Goal: Check status: Check status

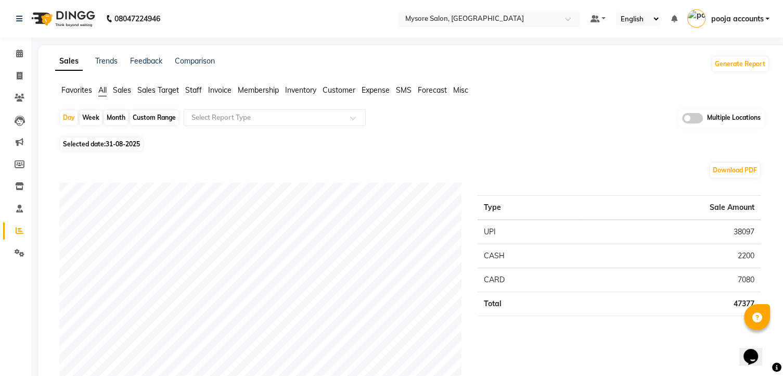
click at [568, 17] on span at bounding box center [571, 22] width 13 height 10
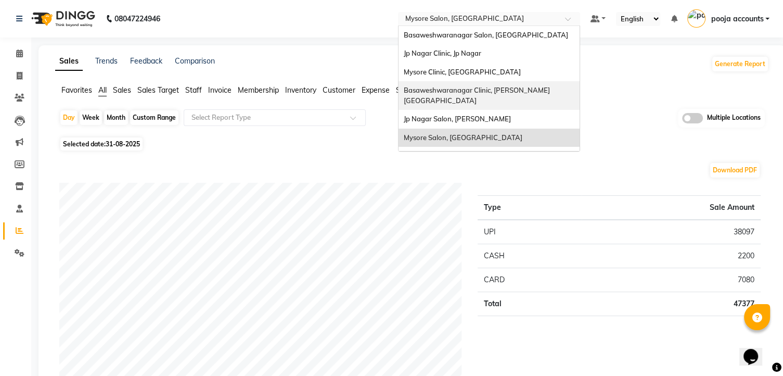
click at [470, 92] on span "Basaweshwaranagar Clinic, [PERSON_NAME][GEOGRAPHIC_DATA]" at bounding box center [477, 95] width 146 height 19
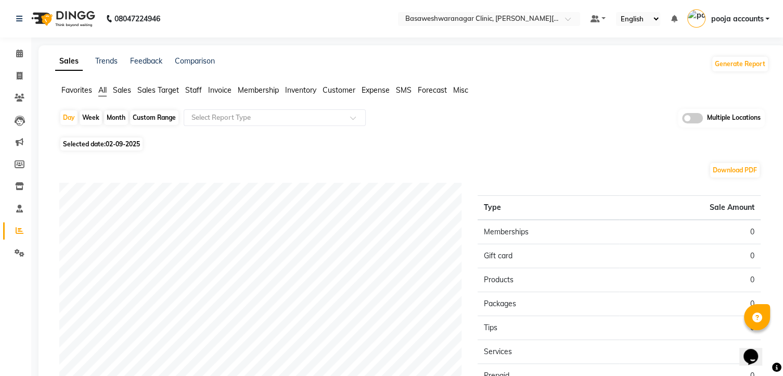
click at [126, 140] on span "02-09-2025" at bounding box center [123, 144] width 34 height 8
select select "9"
select select "2025"
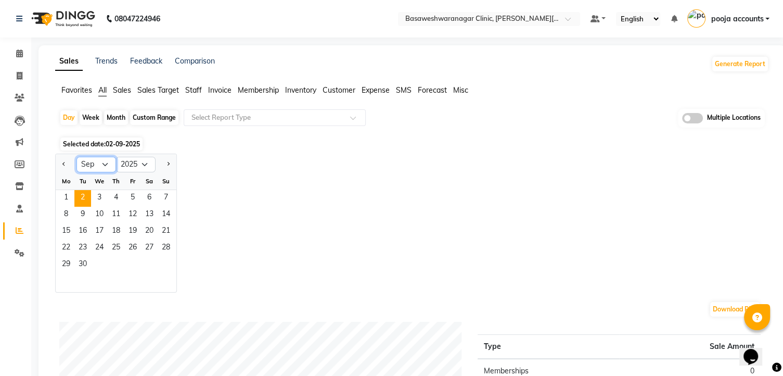
click at [105, 161] on select "Jan Feb Mar Apr May Jun Jul Aug Sep Oct Nov Dec" at bounding box center [96, 165] width 40 height 16
select select "8"
click at [76, 157] on select "Jan Feb Mar Apr May Jun Jul Aug Sep Oct Nov Dec" at bounding box center [96, 165] width 40 height 16
click at [163, 262] on span "31" at bounding box center [166, 264] width 17 height 17
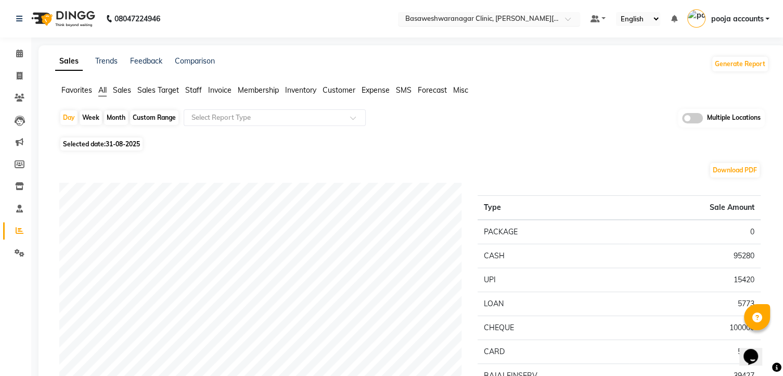
click at [569, 24] on span at bounding box center [571, 22] width 13 height 10
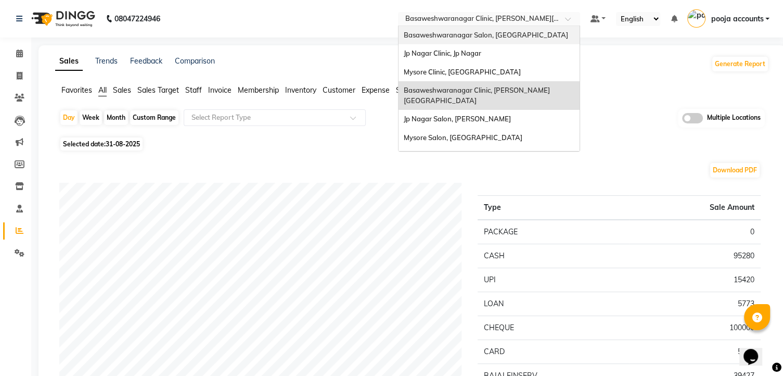
click at [527, 39] on div "Basaweshwaranagar Salon, [GEOGRAPHIC_DATA]" at bounding box center [488, 35] width 181 height 19
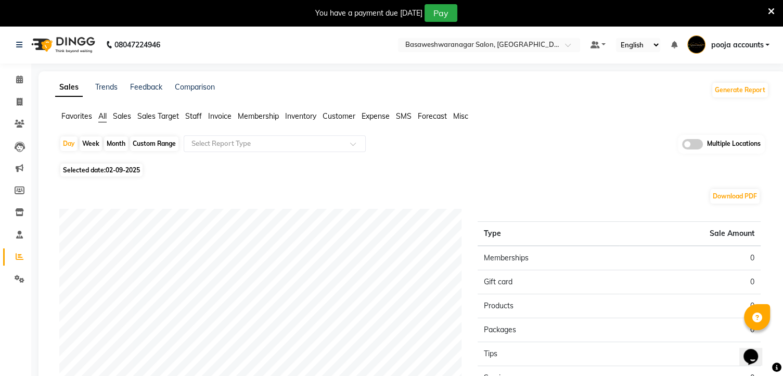
click at [120, 168] on span "02-09-2025" at bounding box center [123, 170] width 34 height 8
select select "9"
select select "2025"
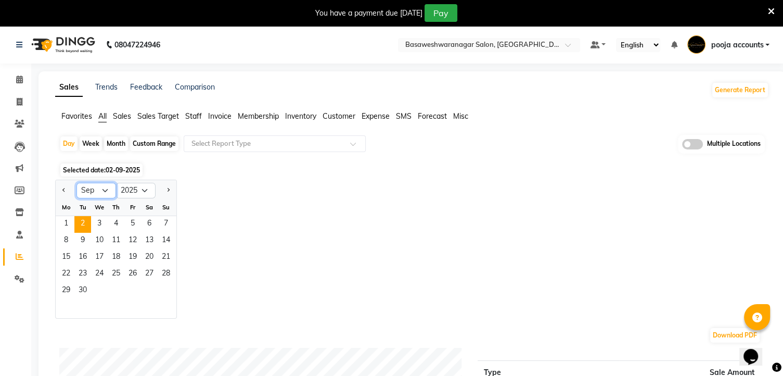
click at [98, 189] on select "Jan Feb Mar Apr May Jun Jul Aug Sep Oct Nov Dec" at bounding box center [96, 191] width 40 height 16
select select "8"
click at [76, 183] on select "Jan Feb Mar Apr May Jun Jul Aug Sep Oct Nov Dec" at bounding box center [96, 191] width 40 height 16
click at [153, 291] on span "30" at bounding box center [149, 290] width 17 height 17
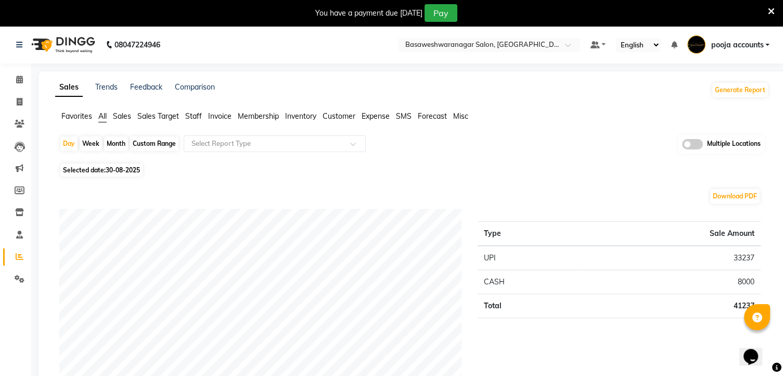
click at [134, 166] on span "30-08-2025" at bounding box center [123, 170] width 34 height 8
select select "8"
select select "2025"
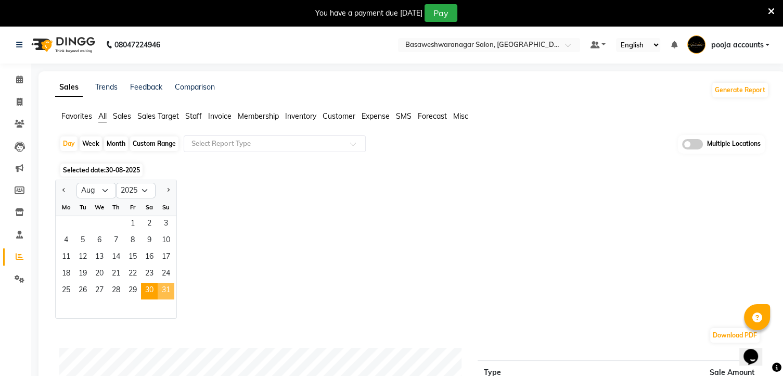
click at [159, 293] on span "31" at bounding box center [166, 290] width 17 height 17
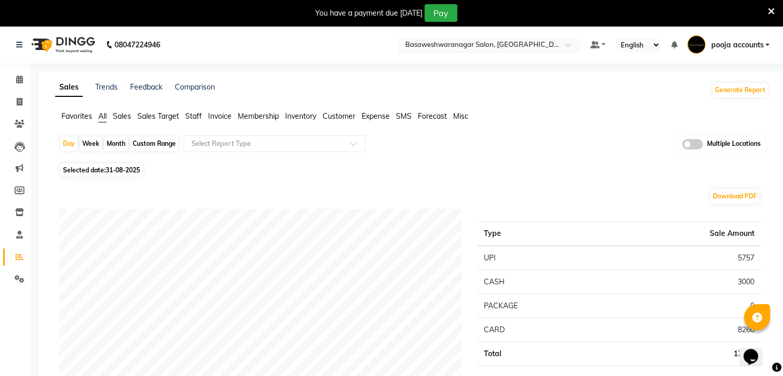
click at [526, 44] on input "text" at bounding box center [478, 46] width 151 height 10
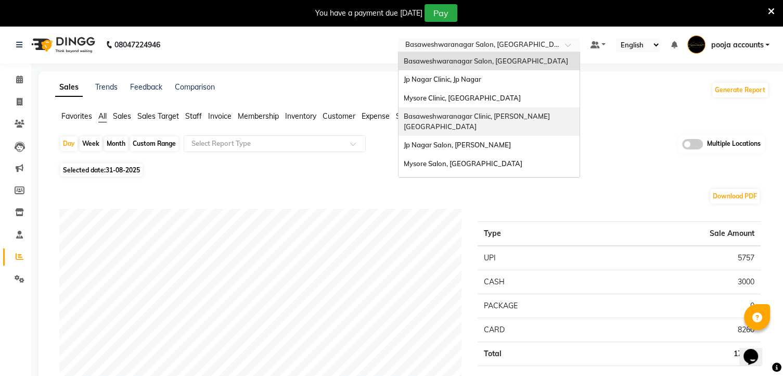
click at [482, 117] on span "Basaweshwaranagar Clinic, [PERSON_NAME][GEOGRAPHIC_DATA]" at bounding box center [477, 121] width 146 height 19
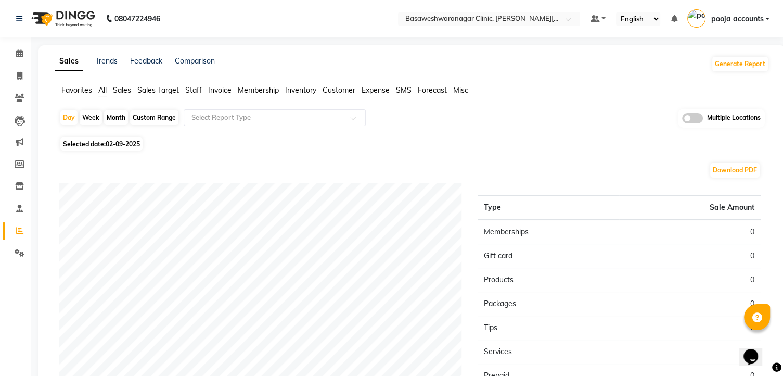
click at [131, 143] on span "02-09-2025" at bounding box center [123, 144] width 34 height 8
select select "9"
select select "2025"
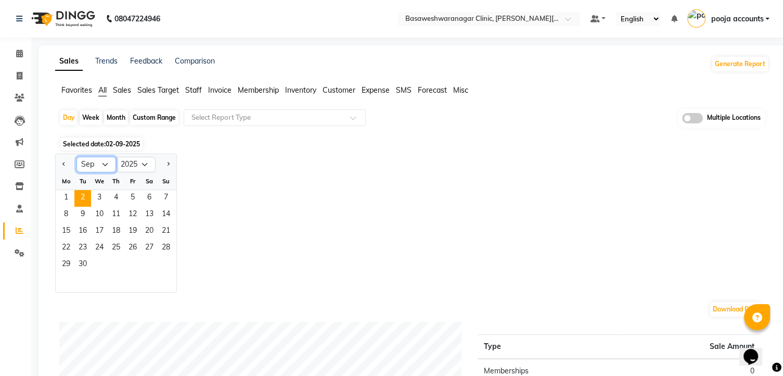
click at [105, 164] on select "Jan Feb Mar Apr May Jun Jul Aug Sep Oct Nov Dec" at bounding box center [96, 165] width 40 height 16
select select "8"
click at [76, 157] on select "Jan Feb Mar Apr May Jun Jul Aug Sep Oct Nov Dec" at bounding box center [96, 165] width 40 height 16
click at [162, 265] on span "31" at bounding box center [166, 264] width 17 height 17
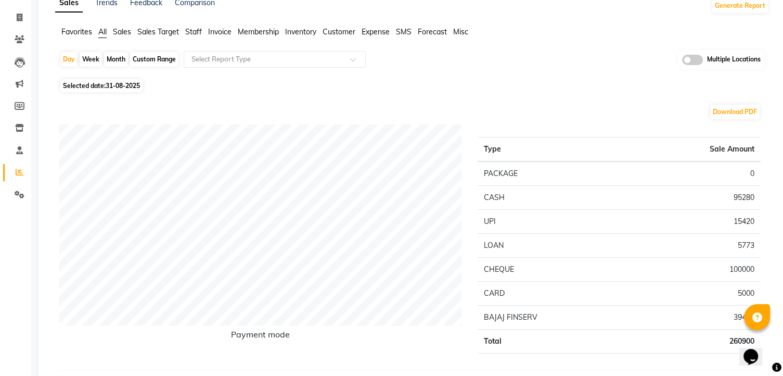
scroll to position [58, 0]
